Goal: Task Accomplishment & Management: Use online tool/utility

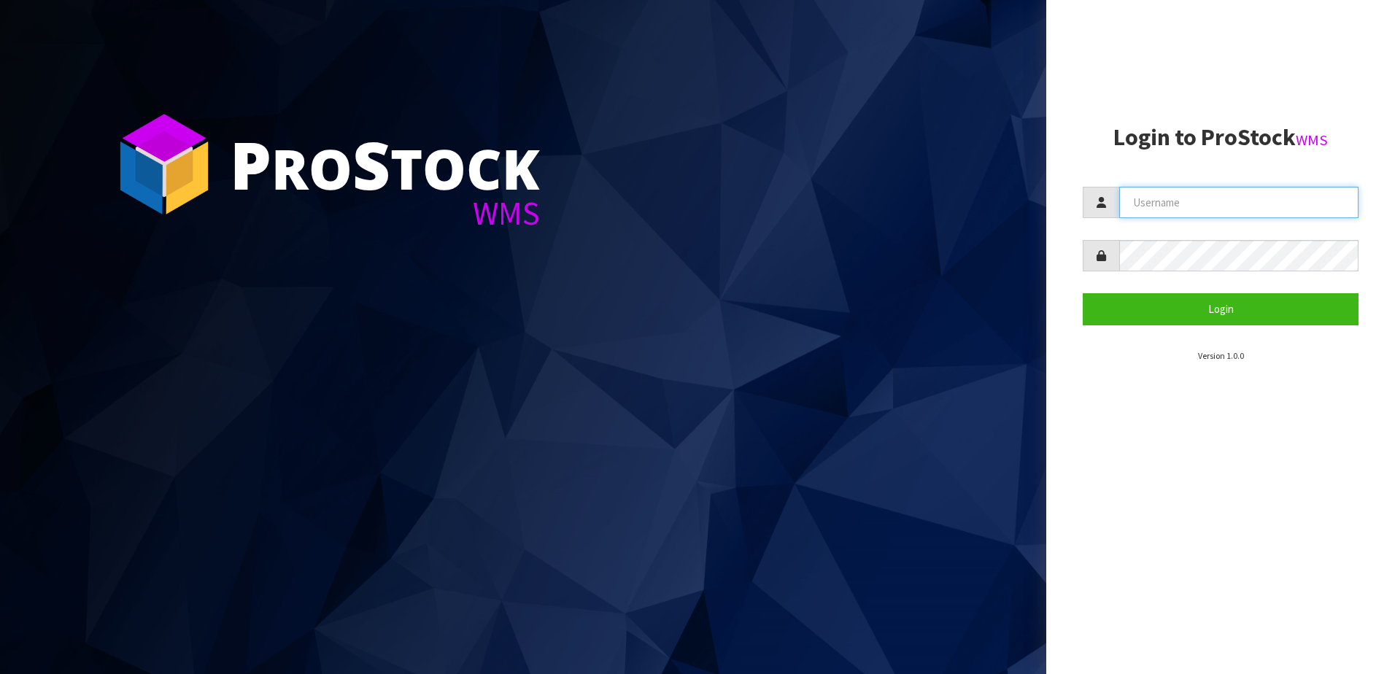
click at [1170, 196] on input "text" at bounding box center [1238, 202] width 239 height 31
paste input "TABLETENNIS"
type input "TABLETENNIS"
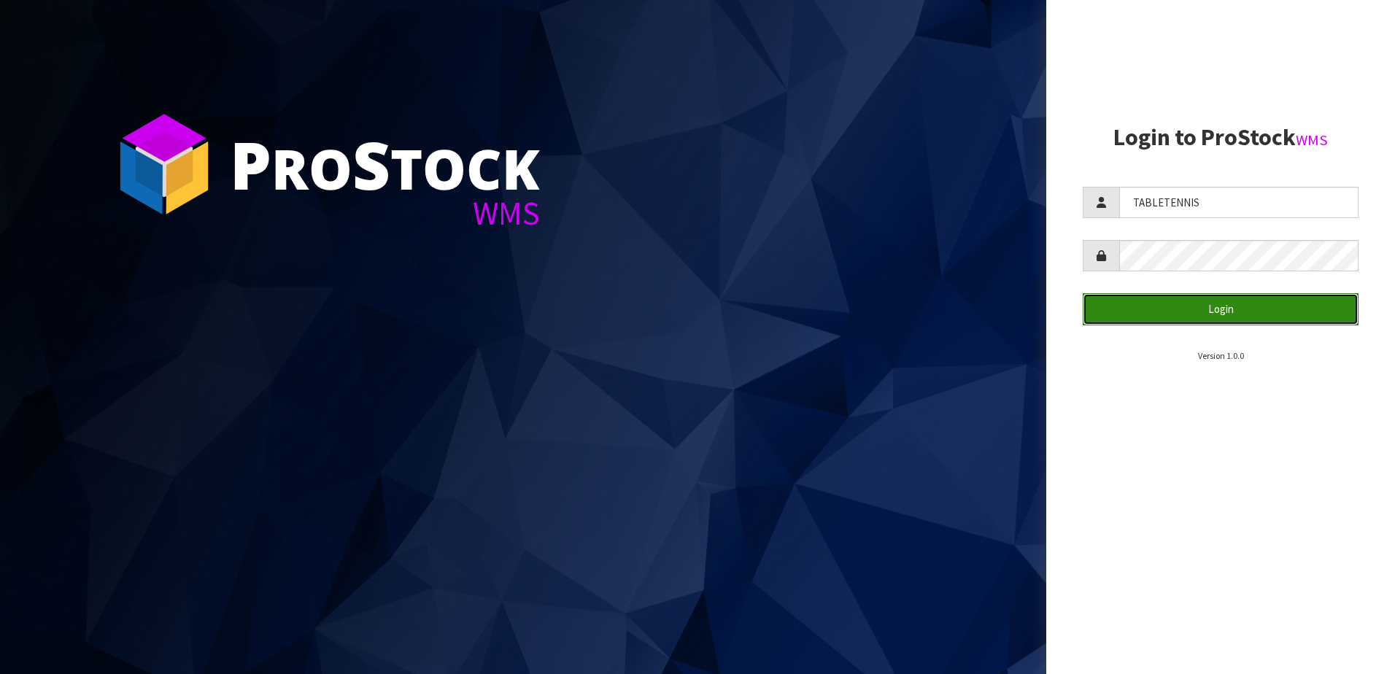
click at [1152, 309] on button "Login" at bounding box center [1221, 308] width 276 height 31
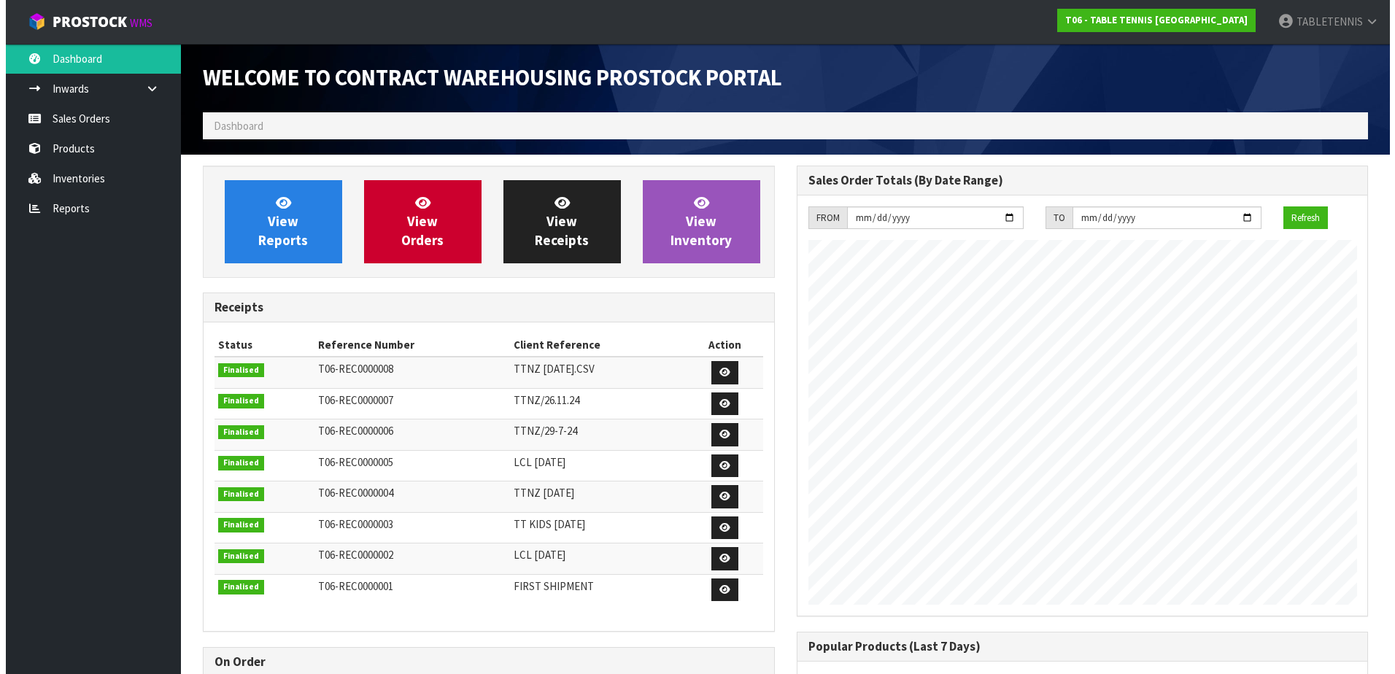
scroll to position [643, 593]
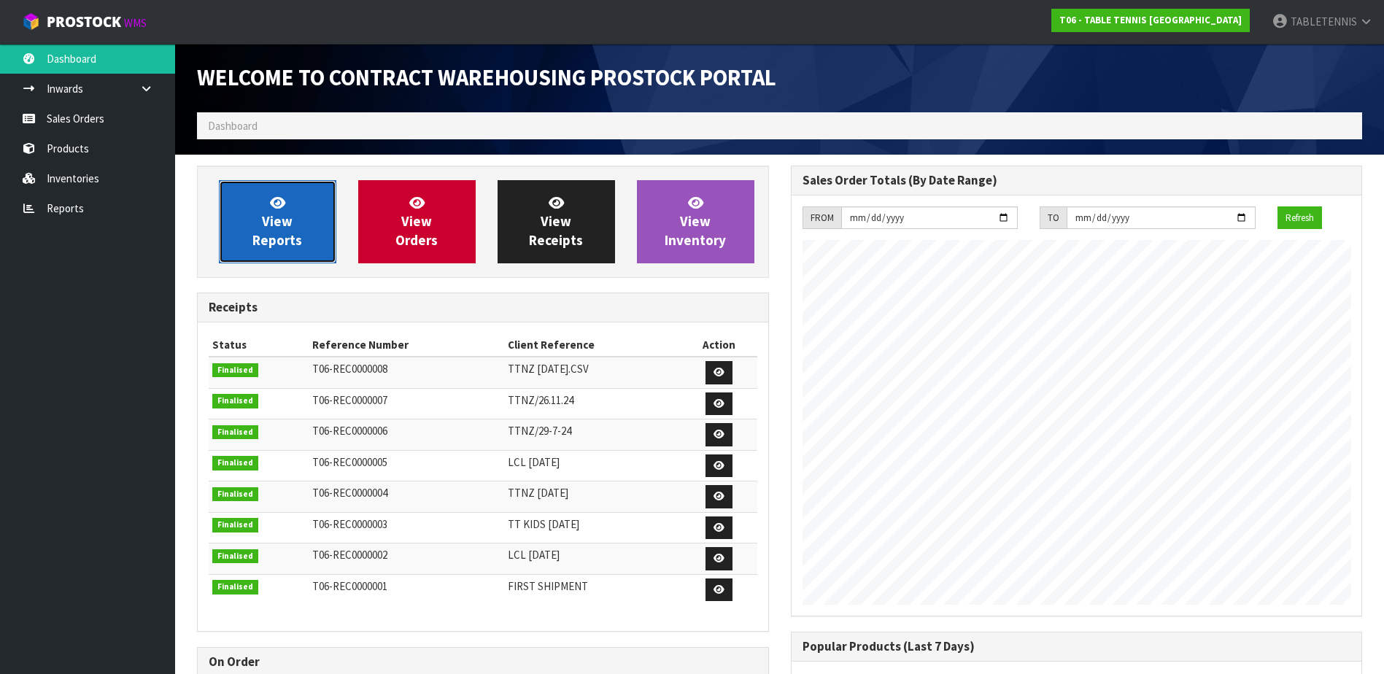
click at [257, 223] on link "View Reports" at bounding box center [277, 221] width 117 height 83
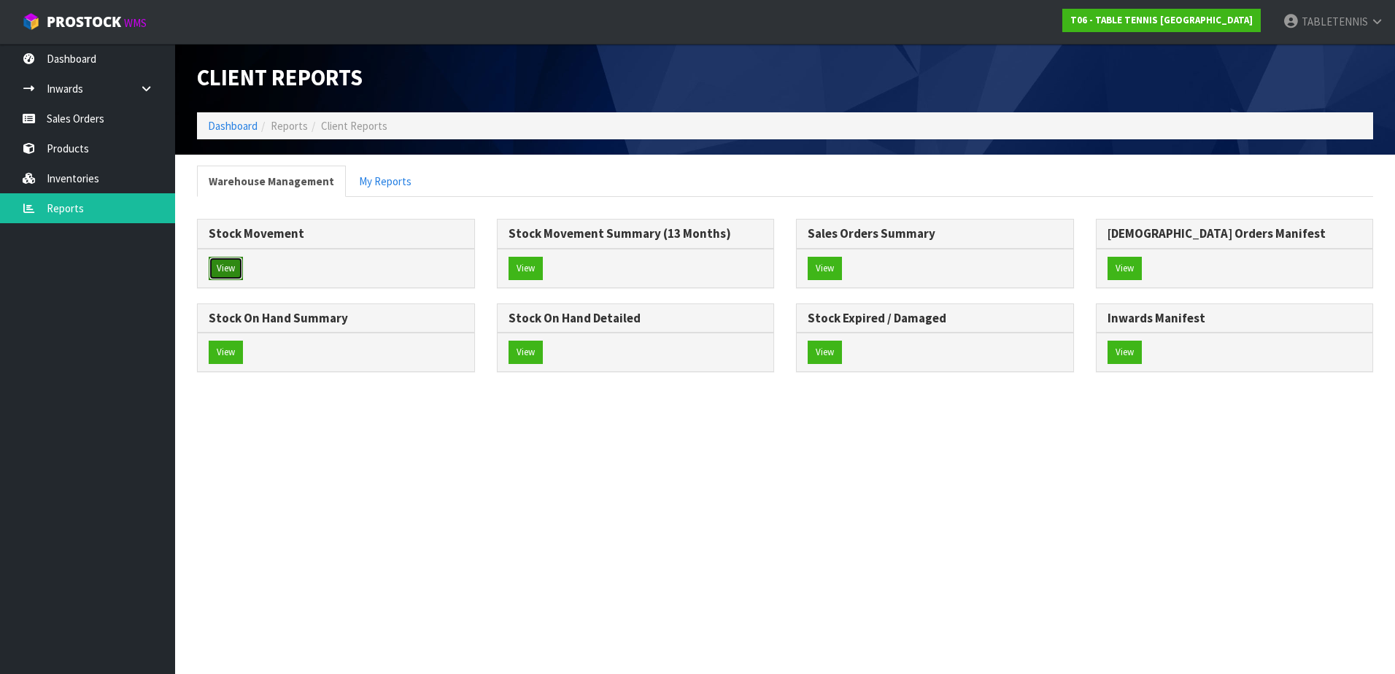
click at [225, 271] on button "View" at bounding box center [226, 268] width 34 height 23
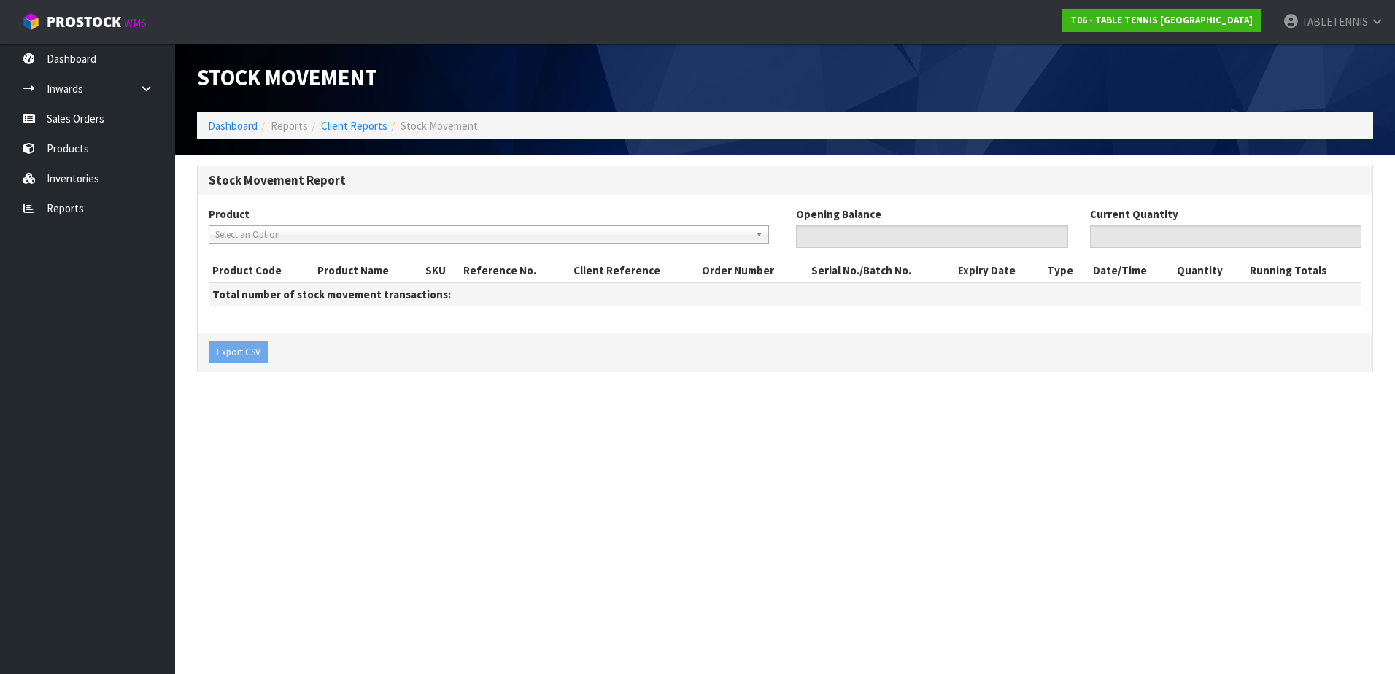
click at [391, 236] on span "Select an Option" at bounding box center [482, 235] width 534 height 18
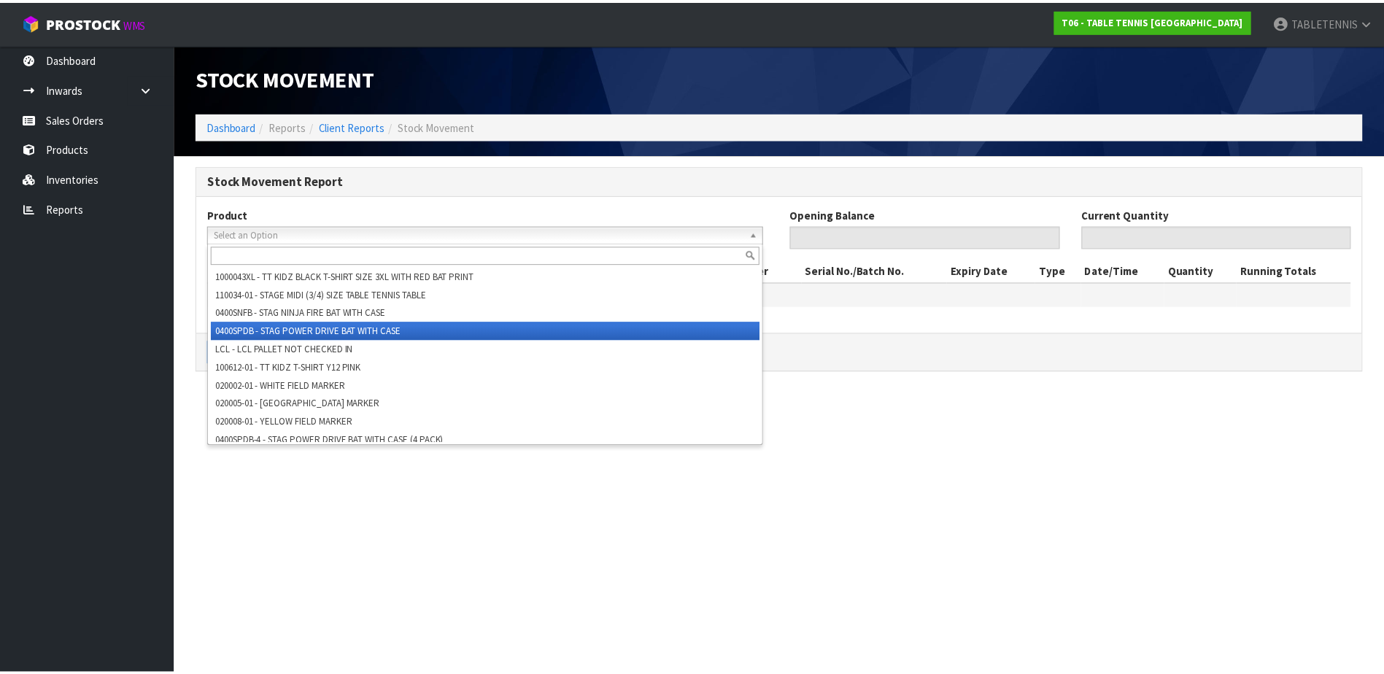
scroll to position [719, 0]
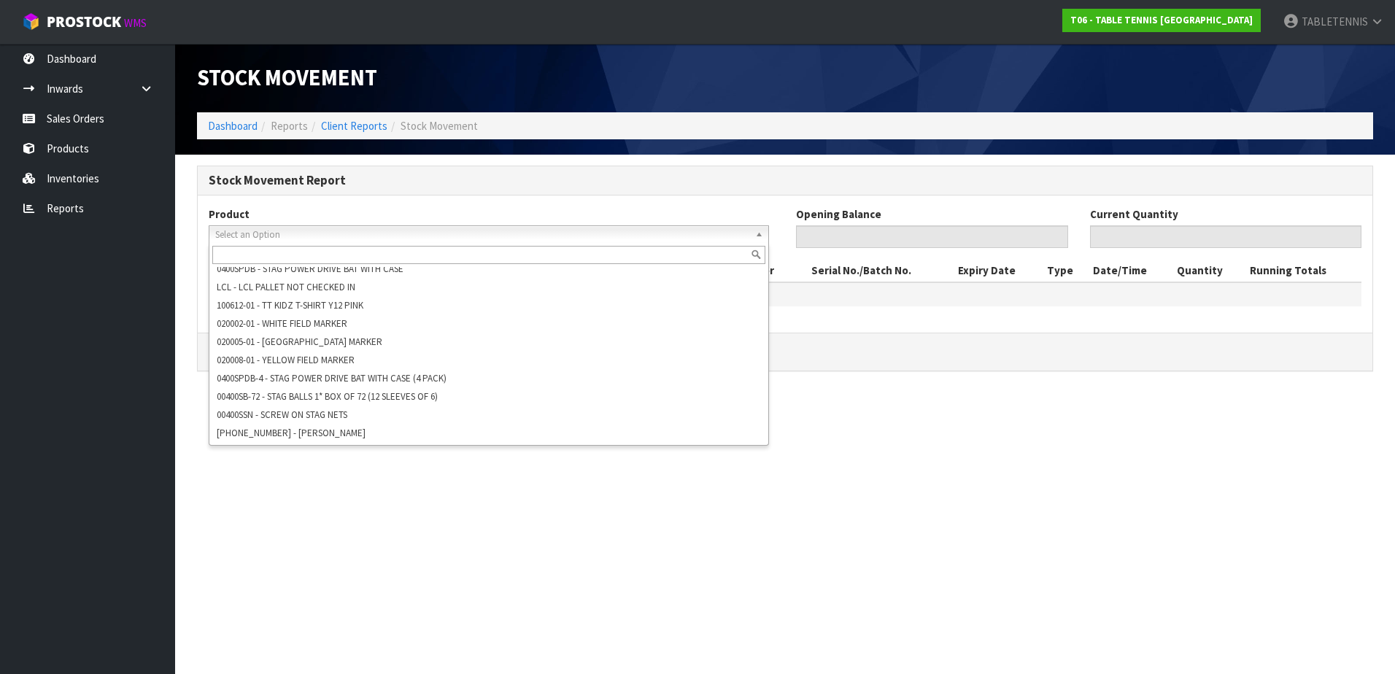
click at [333, 536] on section "Stock Movement Dashboard Reports Client Reports Stock Movement Stock Movement R…" at bounding box center [697, 337] width 1395 height 674
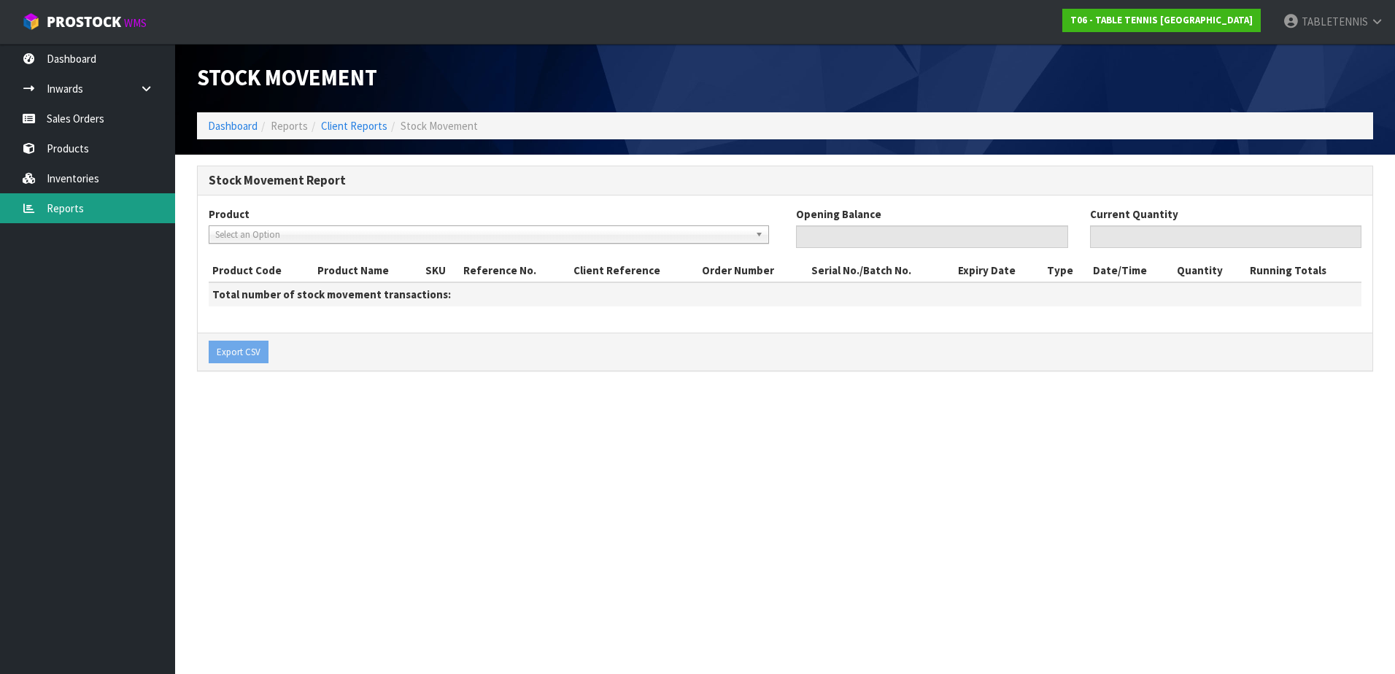
click at [65, 200] on link "Reports" at bounding box center [87, 208] width 175 height 30
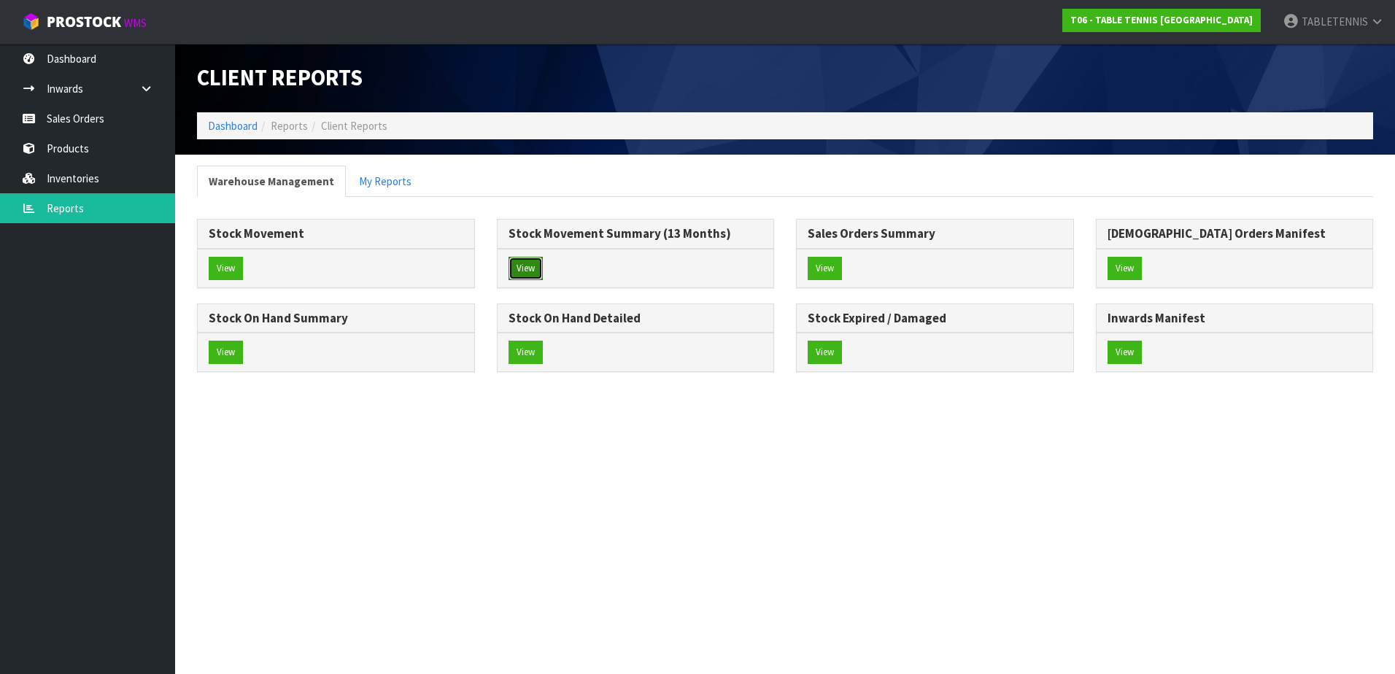
click at [527, 270] on button "View" at bounding box center [525, 268] width 34 height 23
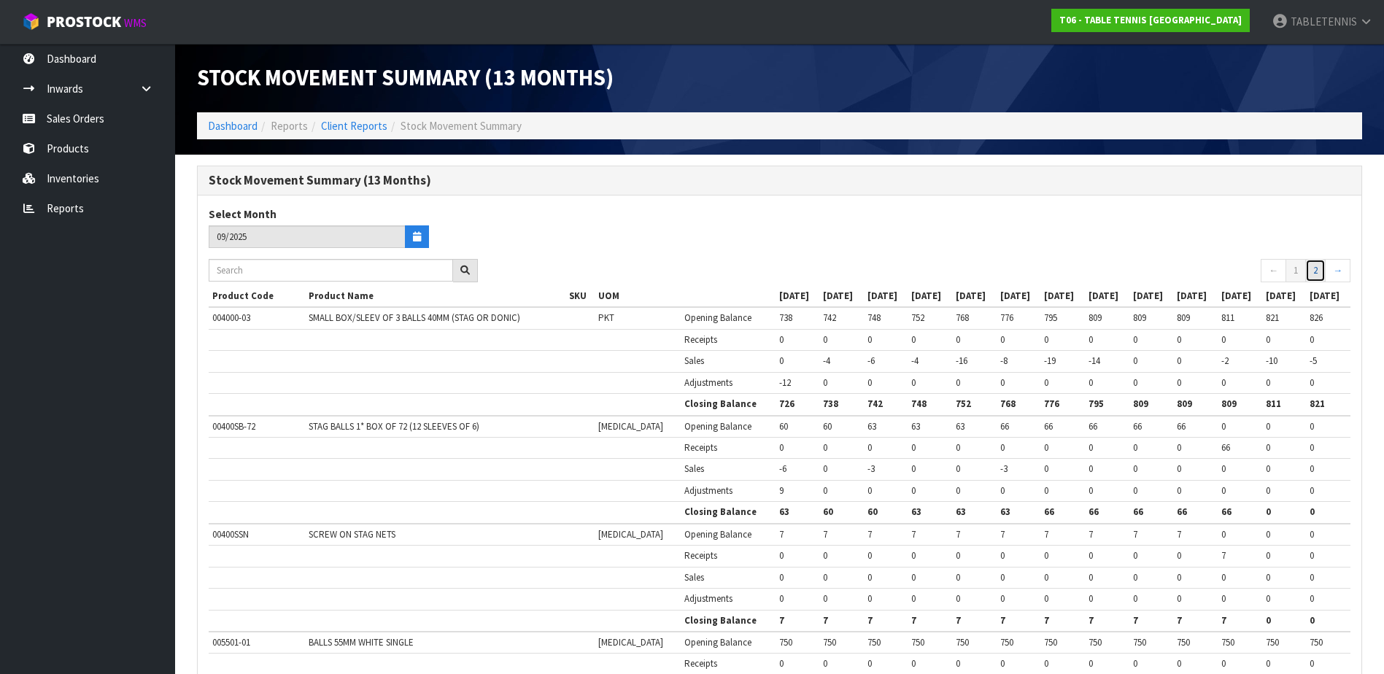
click at [1320, 274] on link "2" at bounding box center [1315, 270] width 20 height 23
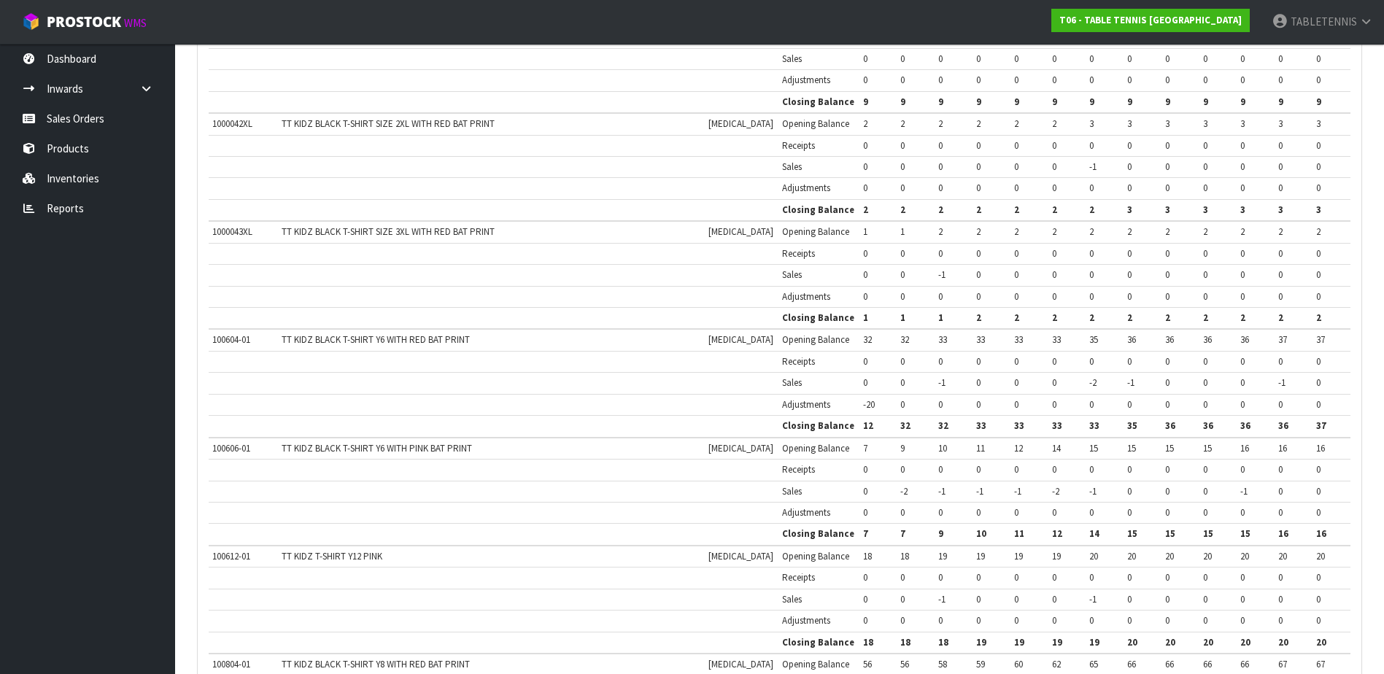
scroll to position [1094, 0]
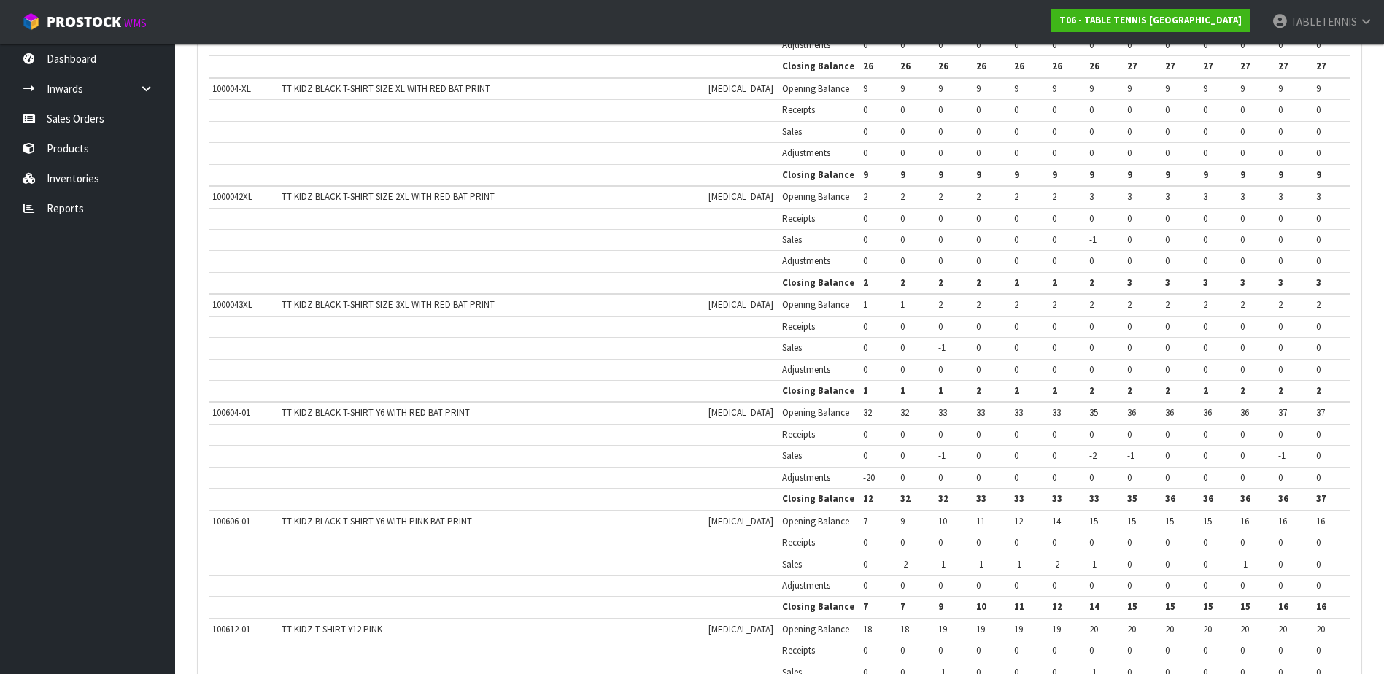
click at [221, 229] on td at bounding box center [494, 218] width 570 height 21
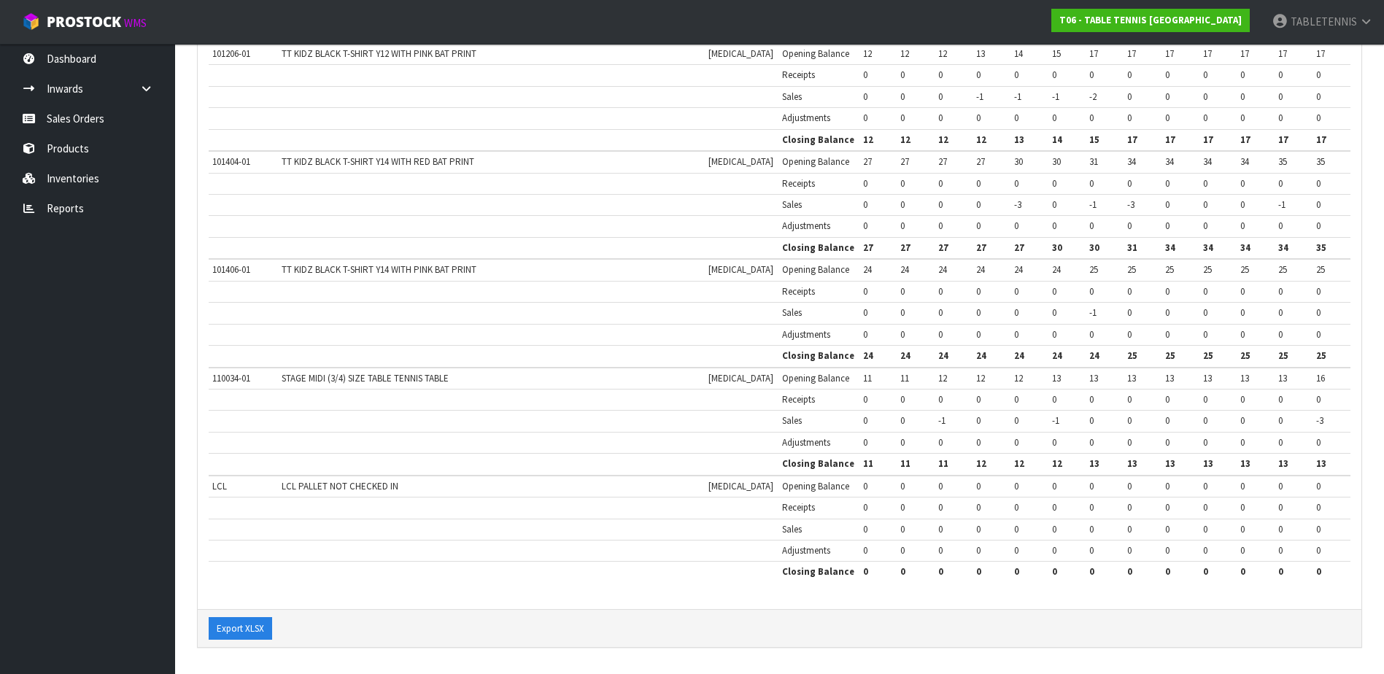
scroll to position [2655, 0]
click at [247, 632] on button "Export XLSX" at bounding box center [240, 628] width 63 height 23
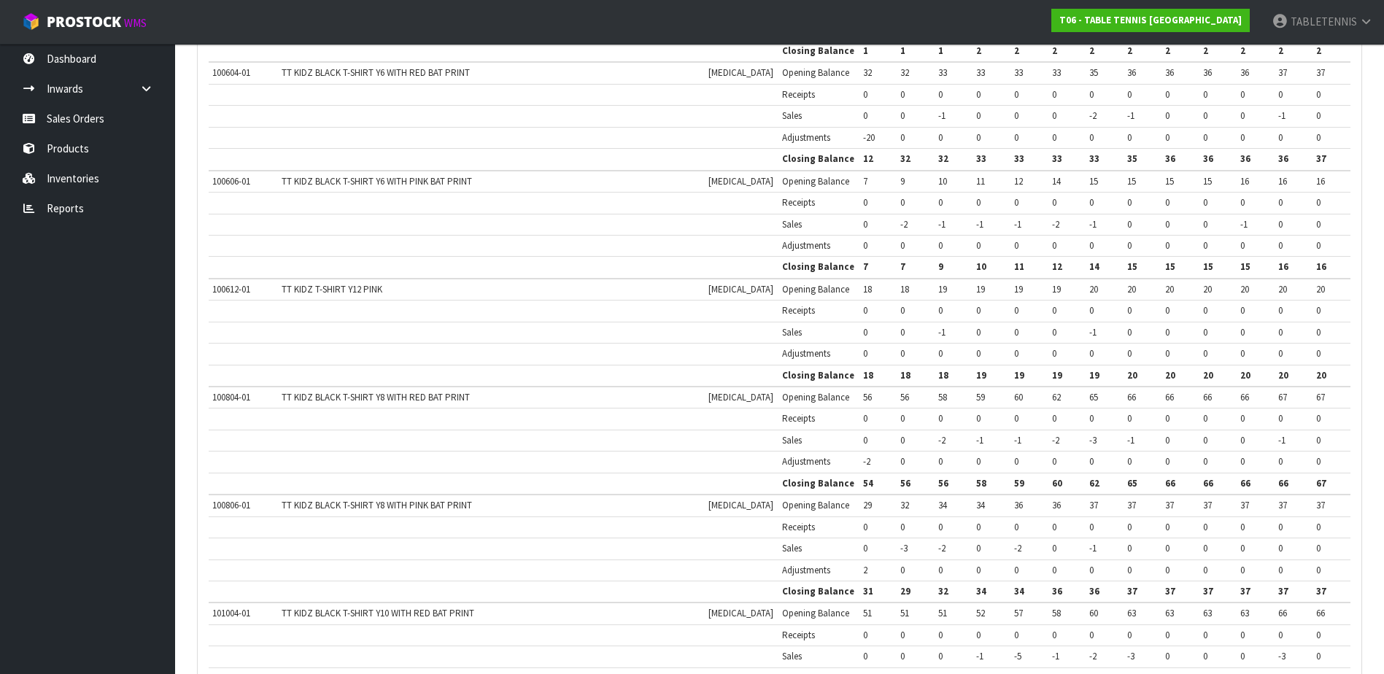
scroll to position [1414, 0]
